Goal: Navigation & Orientation: Understand site structure

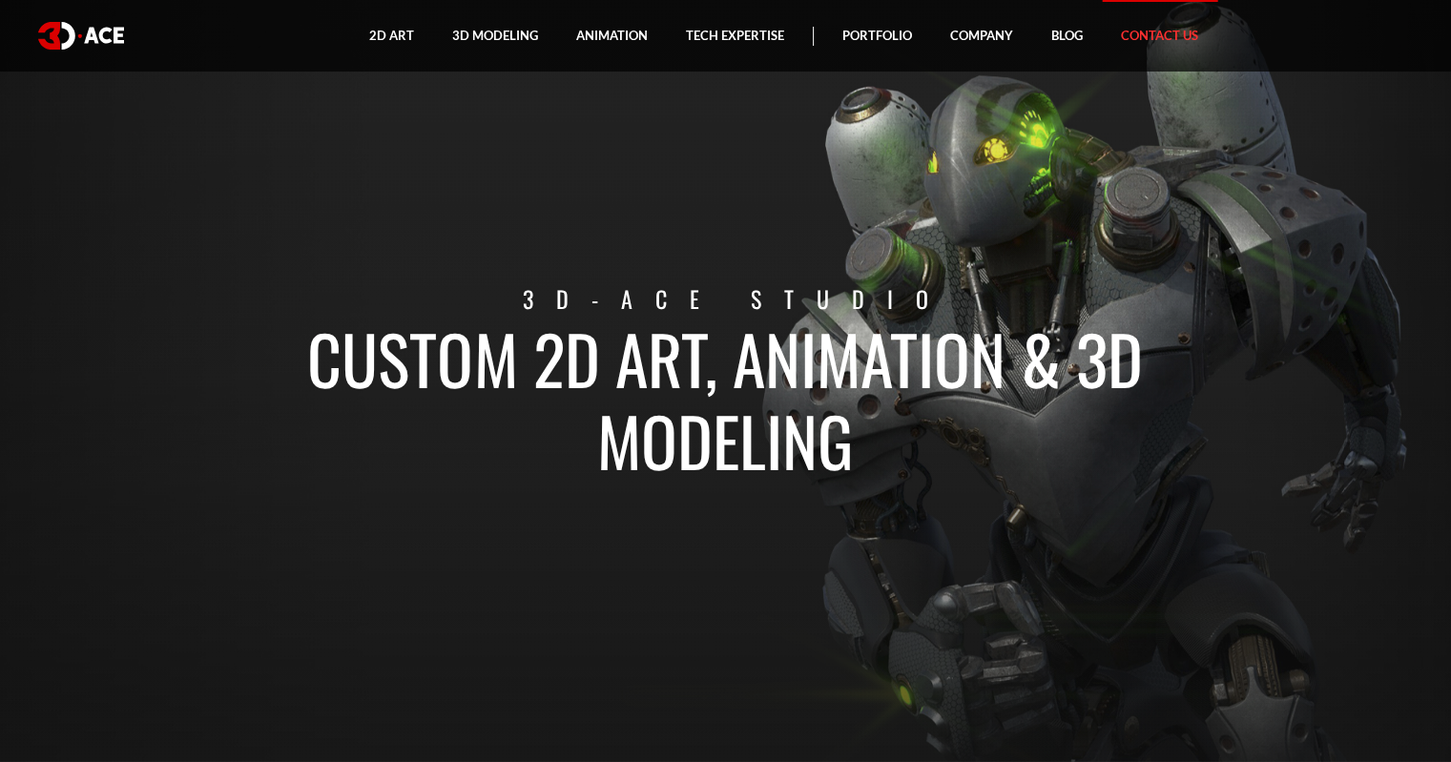
click at [1163, 35] on link "Contact Us" at bounding box center [1159, 36] width 115 height 72
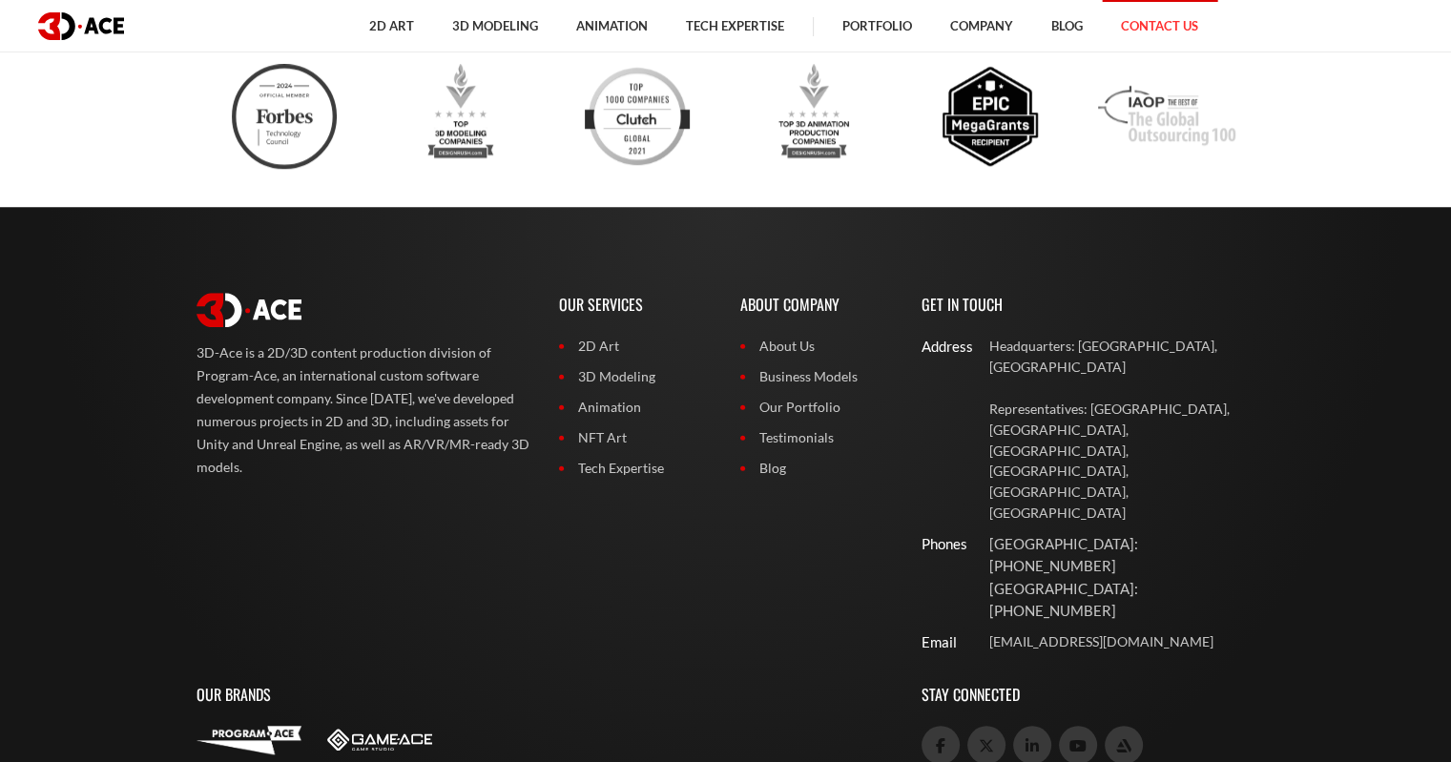
scroll to position [1609, 0]
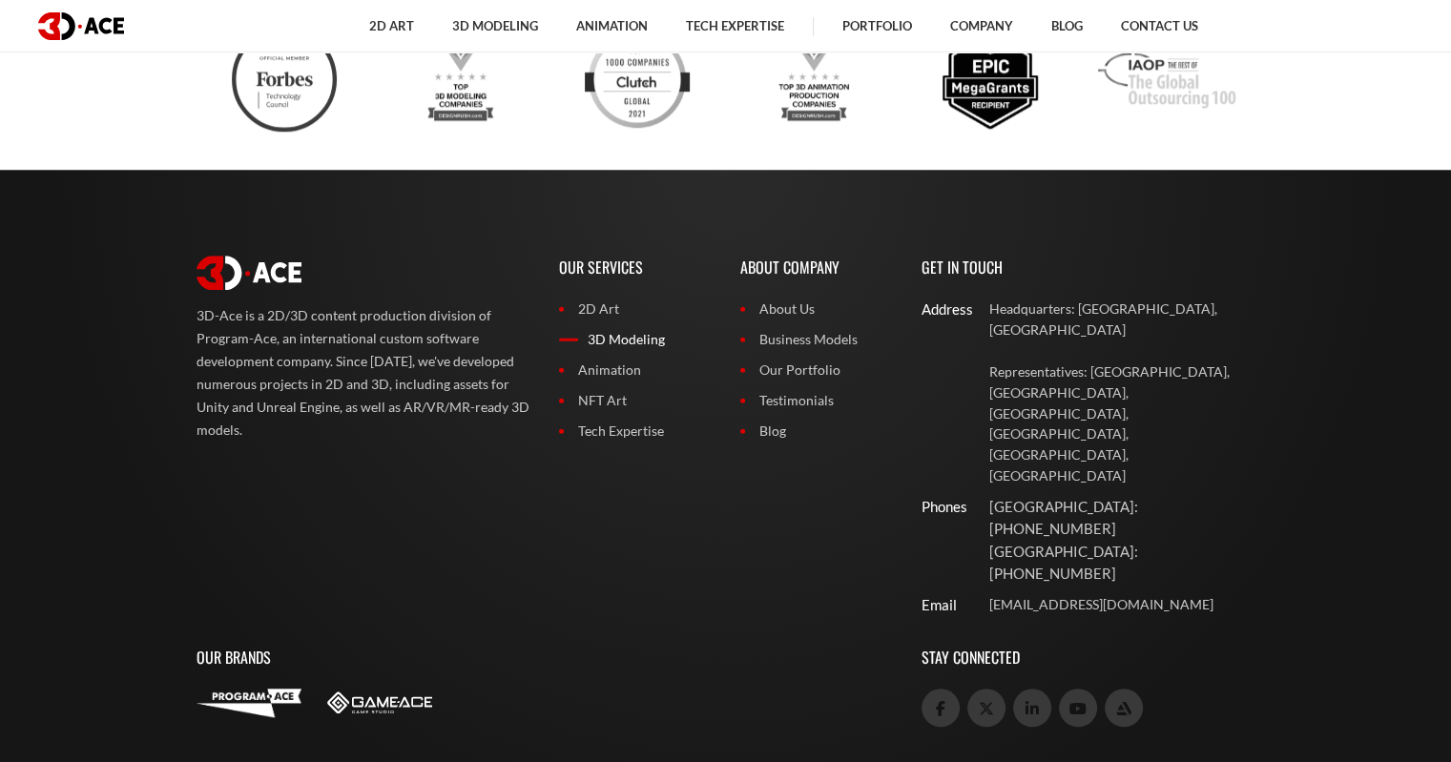
click at [624, 341] on link "3D Modeling" at bounding box center [635, 339] width 153 height 21
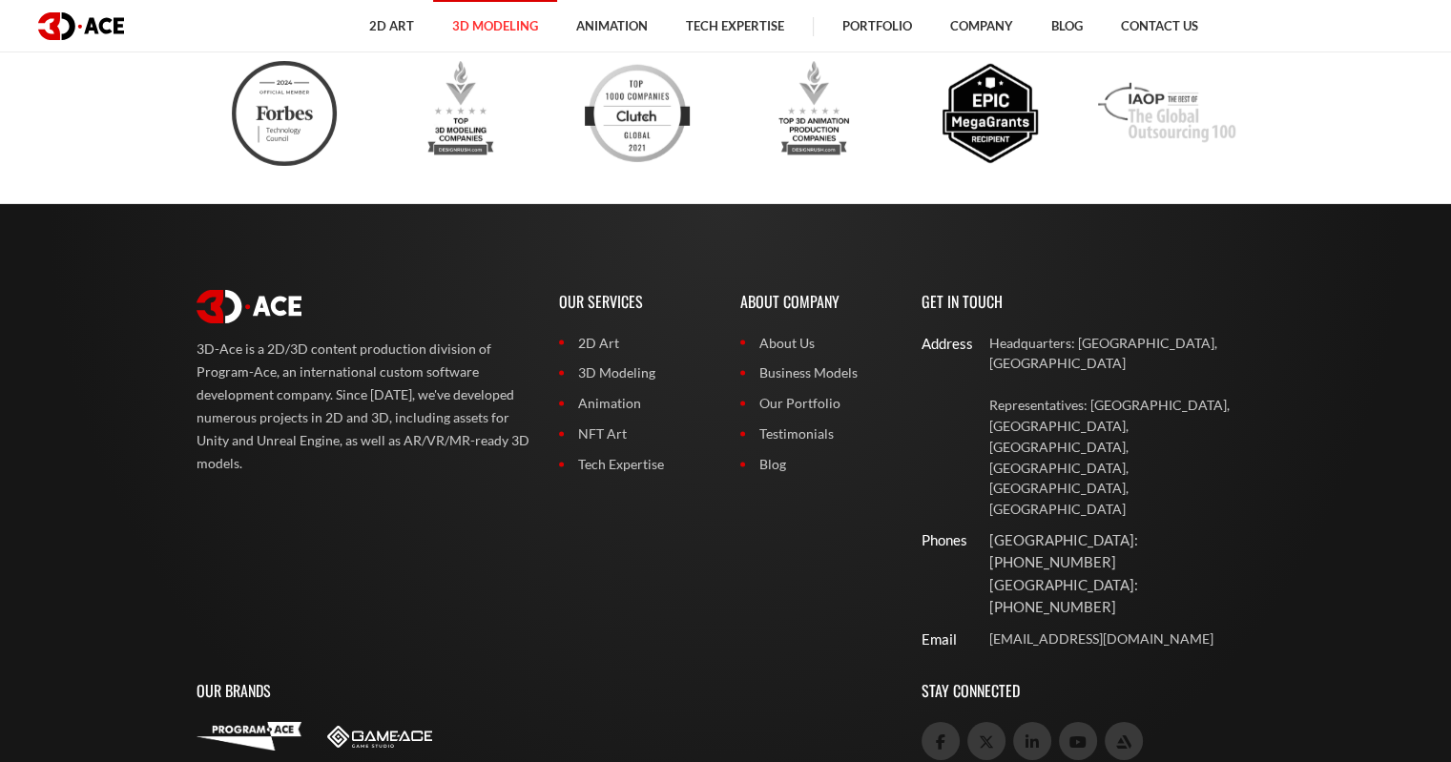
scroll to position [6287, 0]
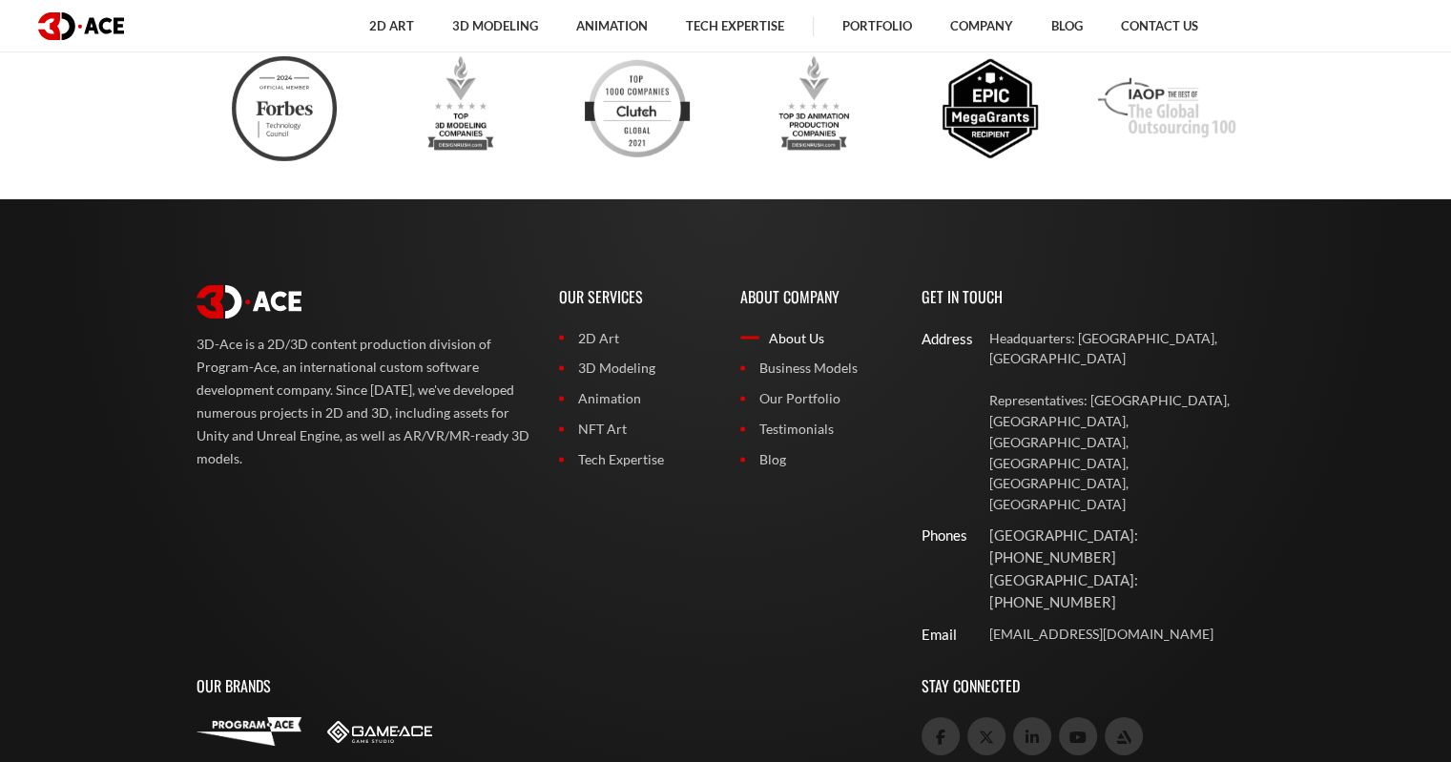
click at [788, 328] on link "About Us" at bounding box center [816, 338] width 153 height 21
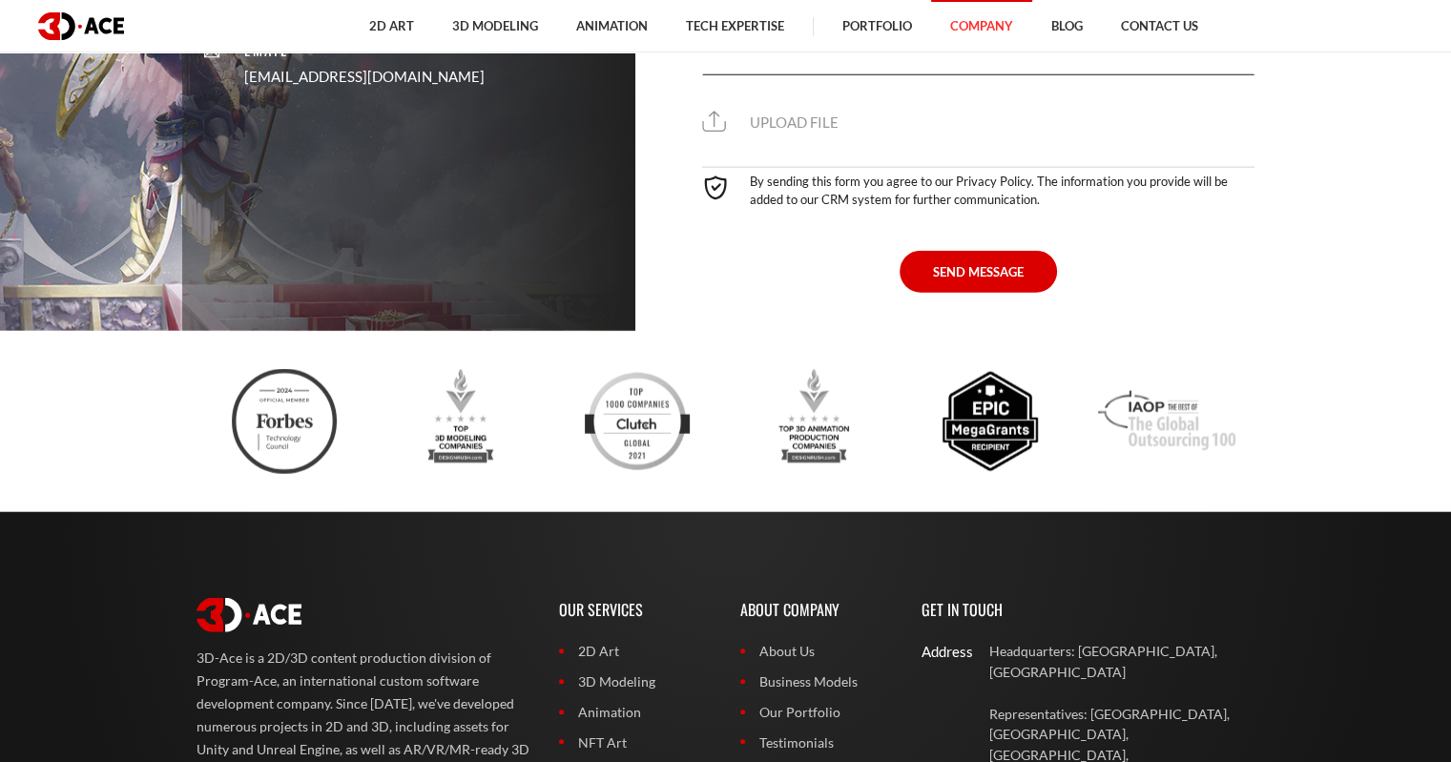
scroll to position [4388, 0]
